Goal: Information Seeking & Learning: Learn about a topic

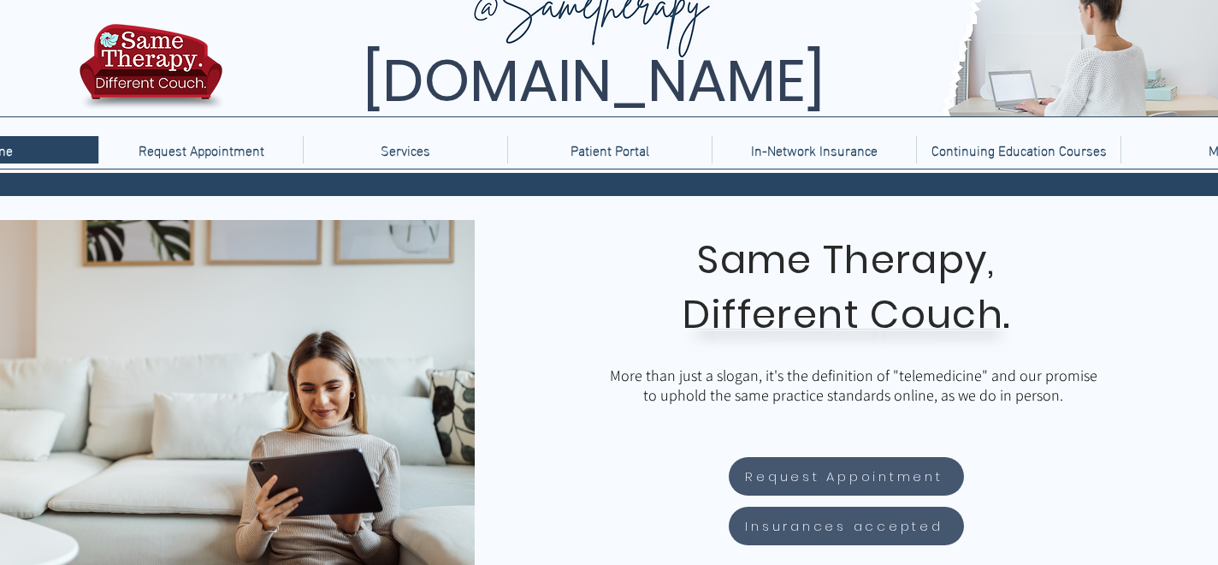
scroll to position [33, 0]
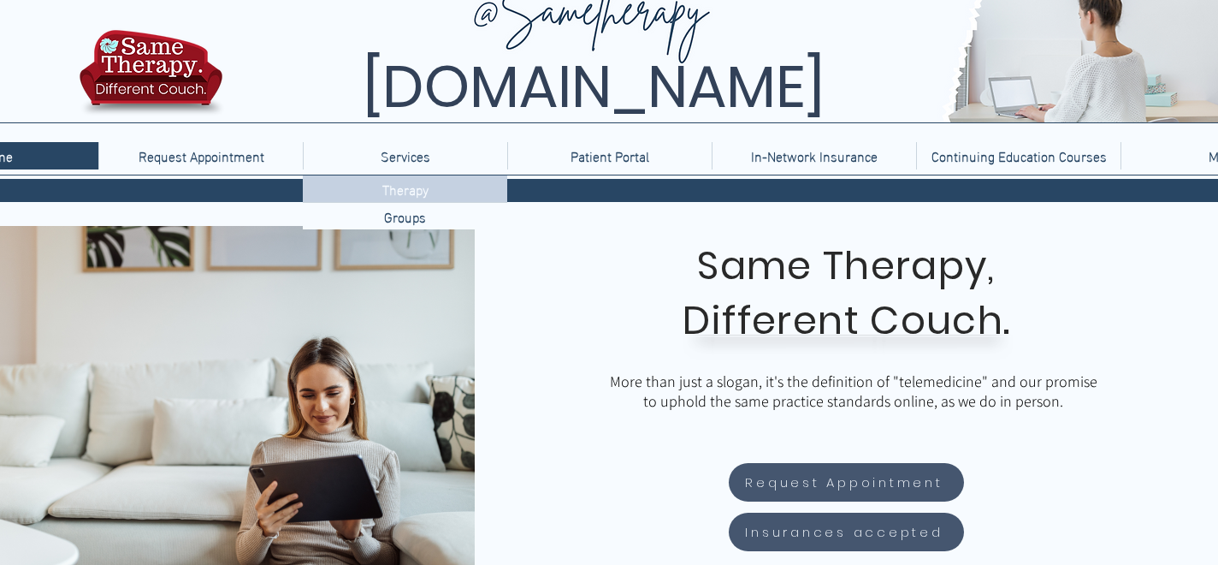
click at [402, 187] on p "Therapy" at bounding box center [406, 188] width 60 height 27
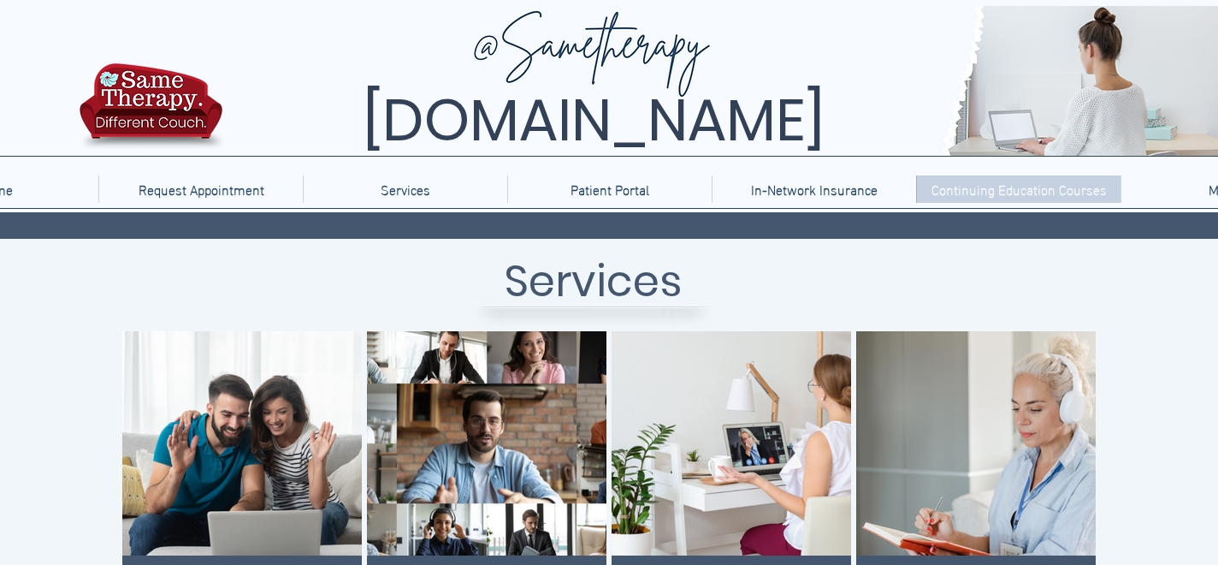
click at [999, 186] on p "Continuing Education Courses" at bounding box center [1019, 188] width 192 height 27
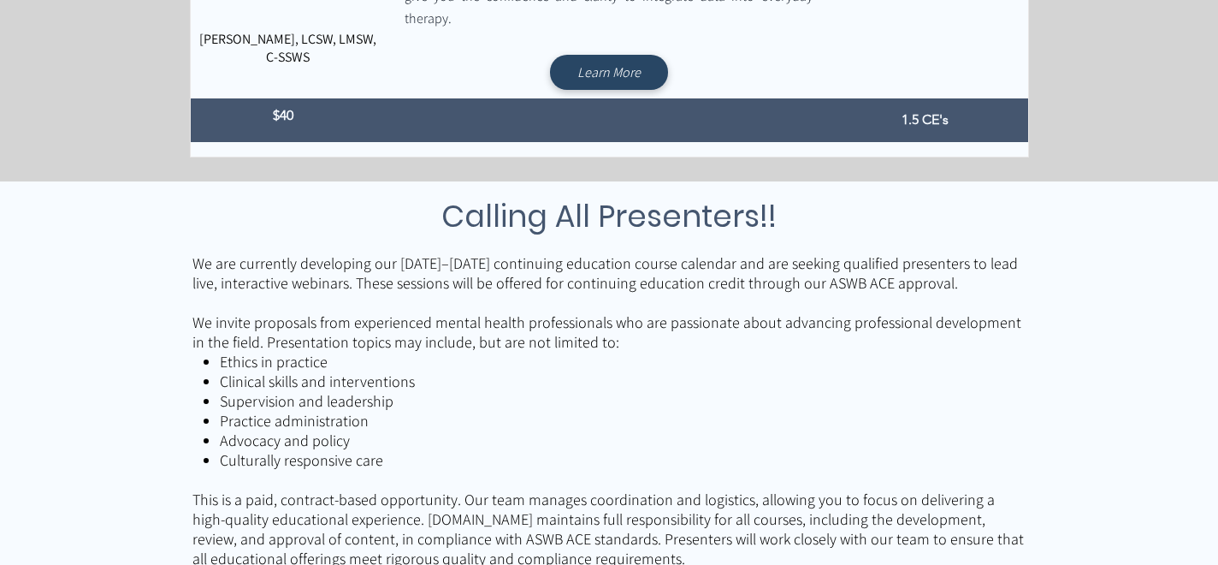
scroll to position [889, 0]
